Goal: Task Accomplishment & Management: Manage account settings

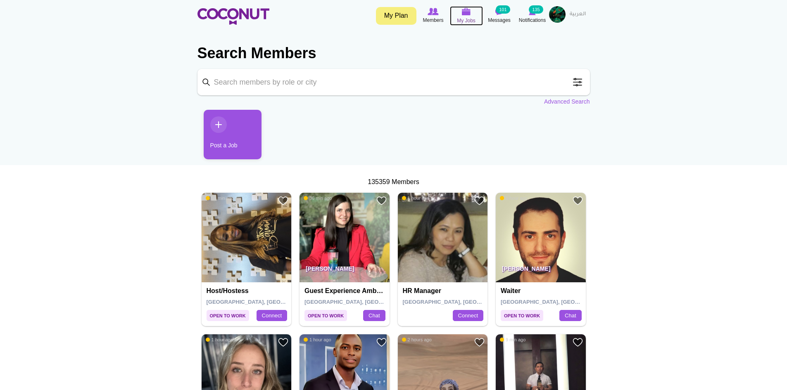
click at [466, 20] on span "My Jobs" at bounding box center [466, 21] width 19 height 8
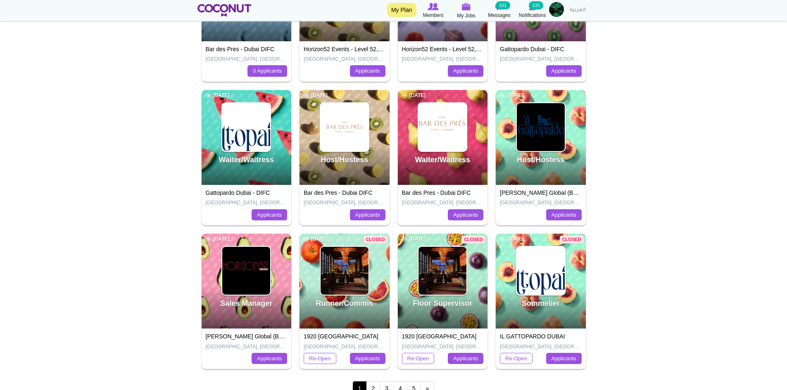
scroll to position [206, 0]
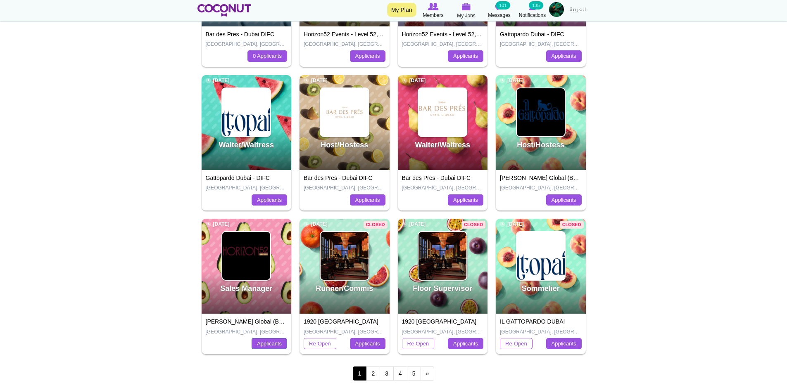
click at [276, 348] on link "Applicants" at bounding box center [269, 344] width 36 height 12
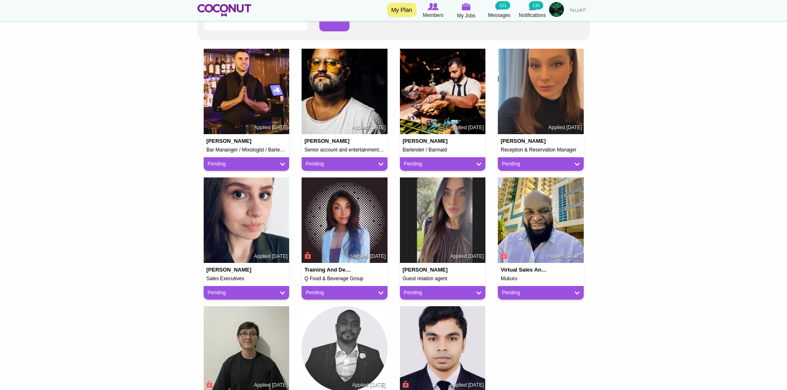
scroll to position [206, 0]
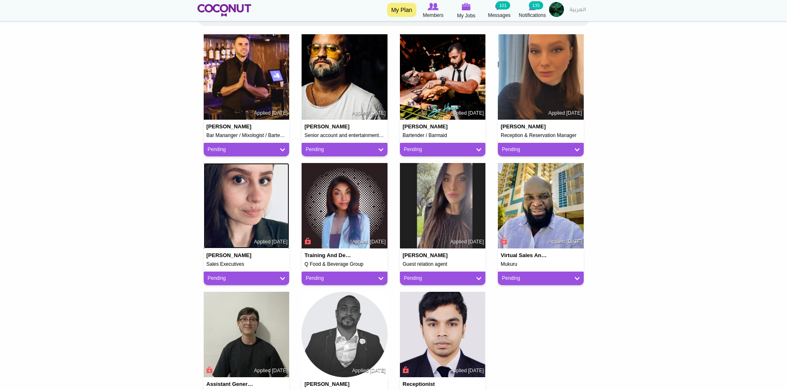
click at [242, 218] on img at bounding box center [247, 206] width 86 height 86
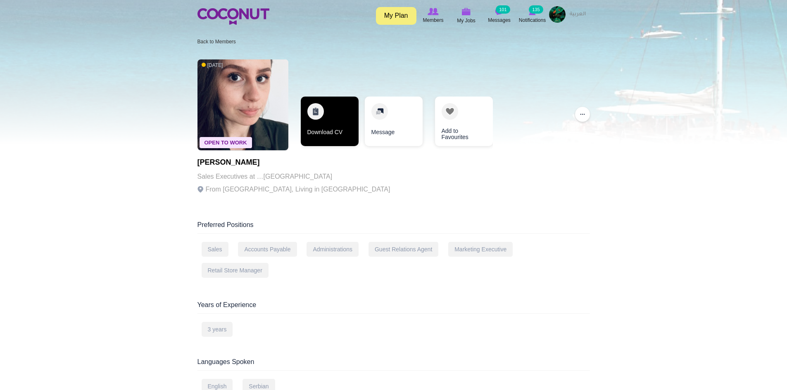
click at [325, 113] on link "Download CV" at bounding box center [330, 122] width 58 height 50
